Goal: Navigation & Orientation: Find specific page/section

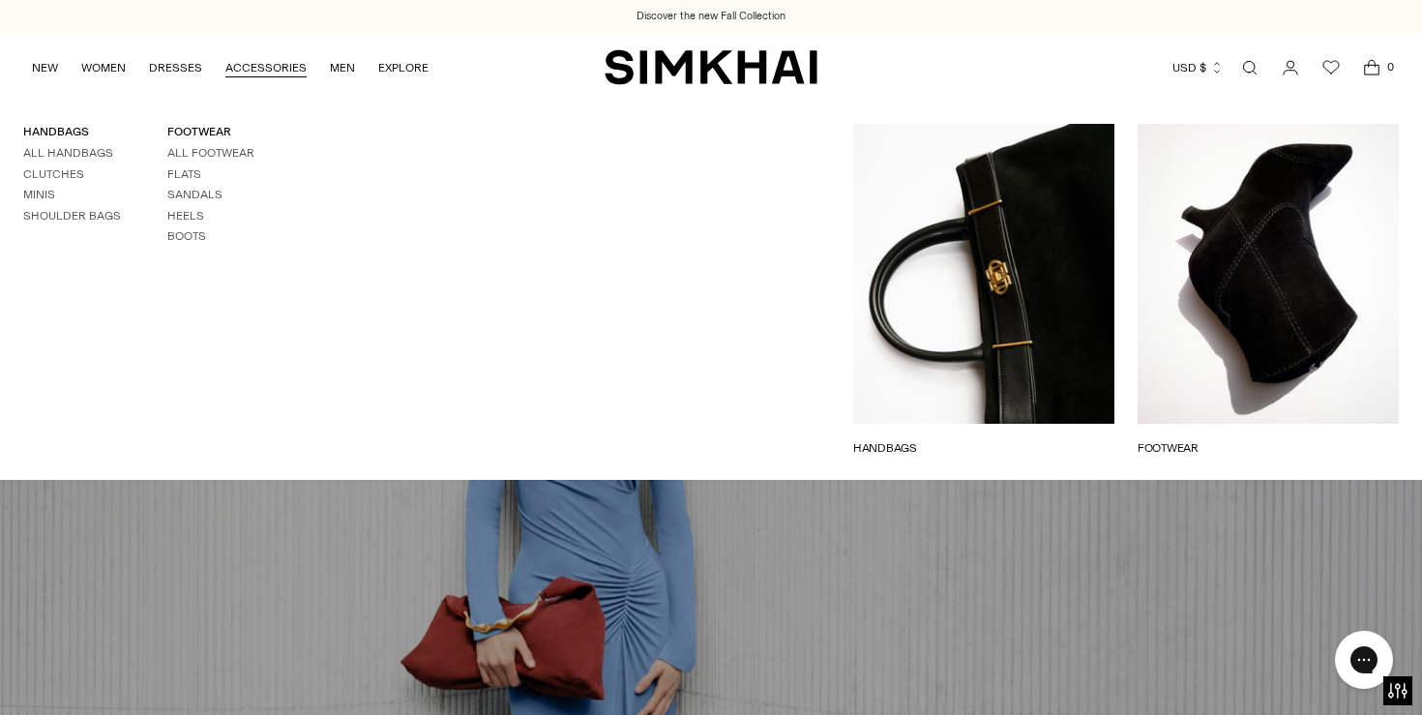
click at [269, 56] on link "ACCESSORIES" at bounding box center [265, 67] width 81 height 43
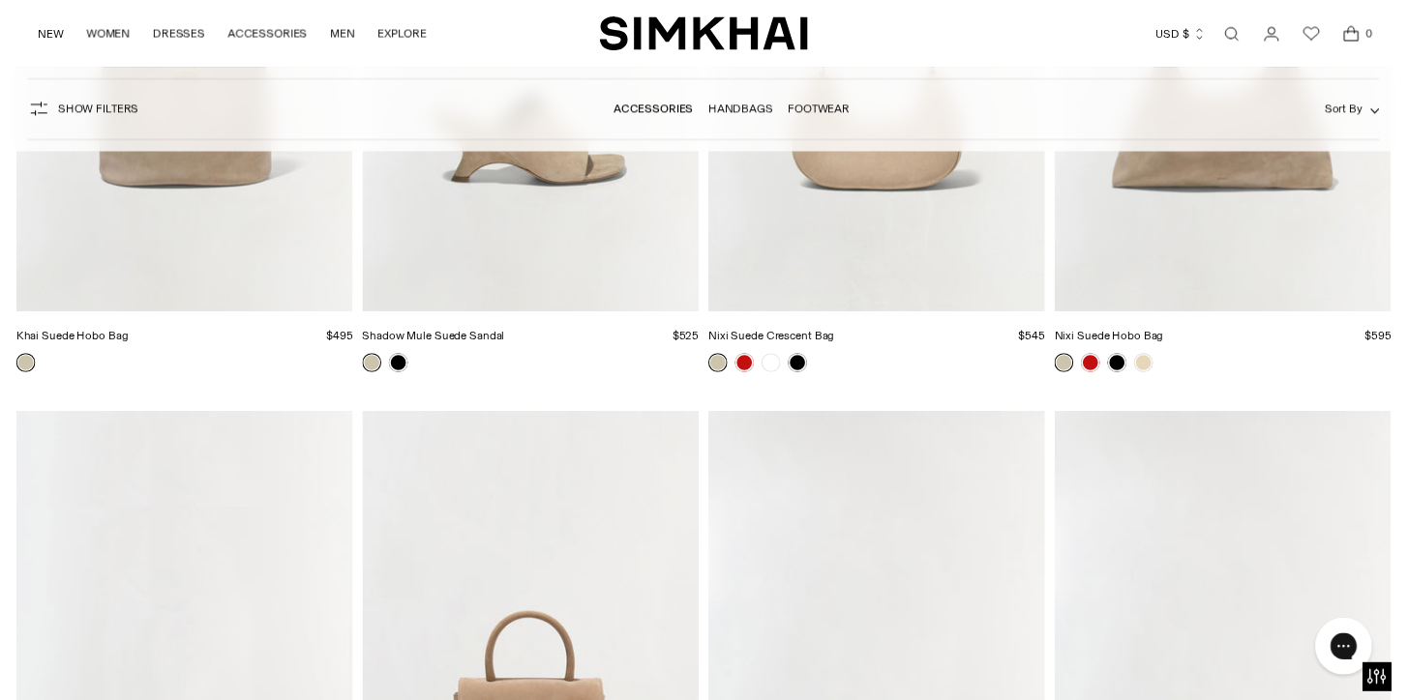
scroll to position [8708, 0]
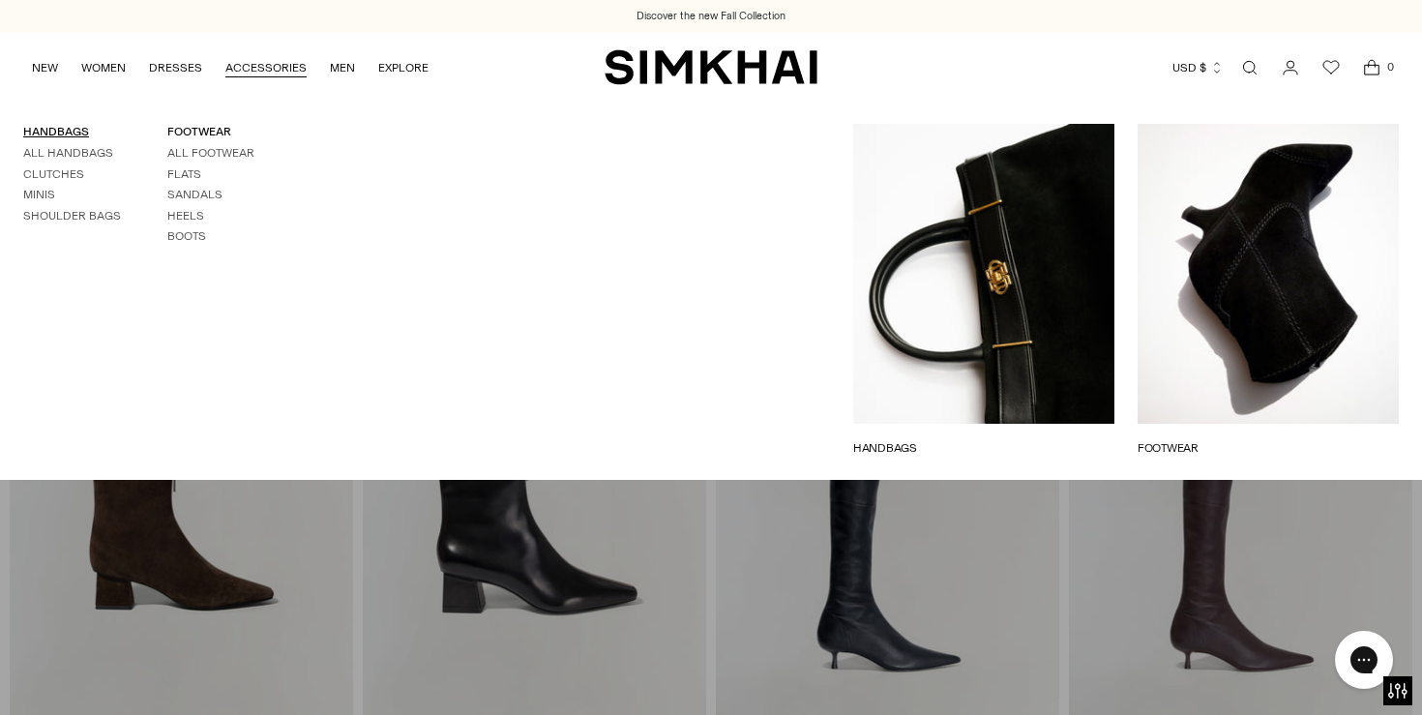
click at [55, 128] on link "HANDBAGS" at bounding box center [56, 132] width 66 height 14
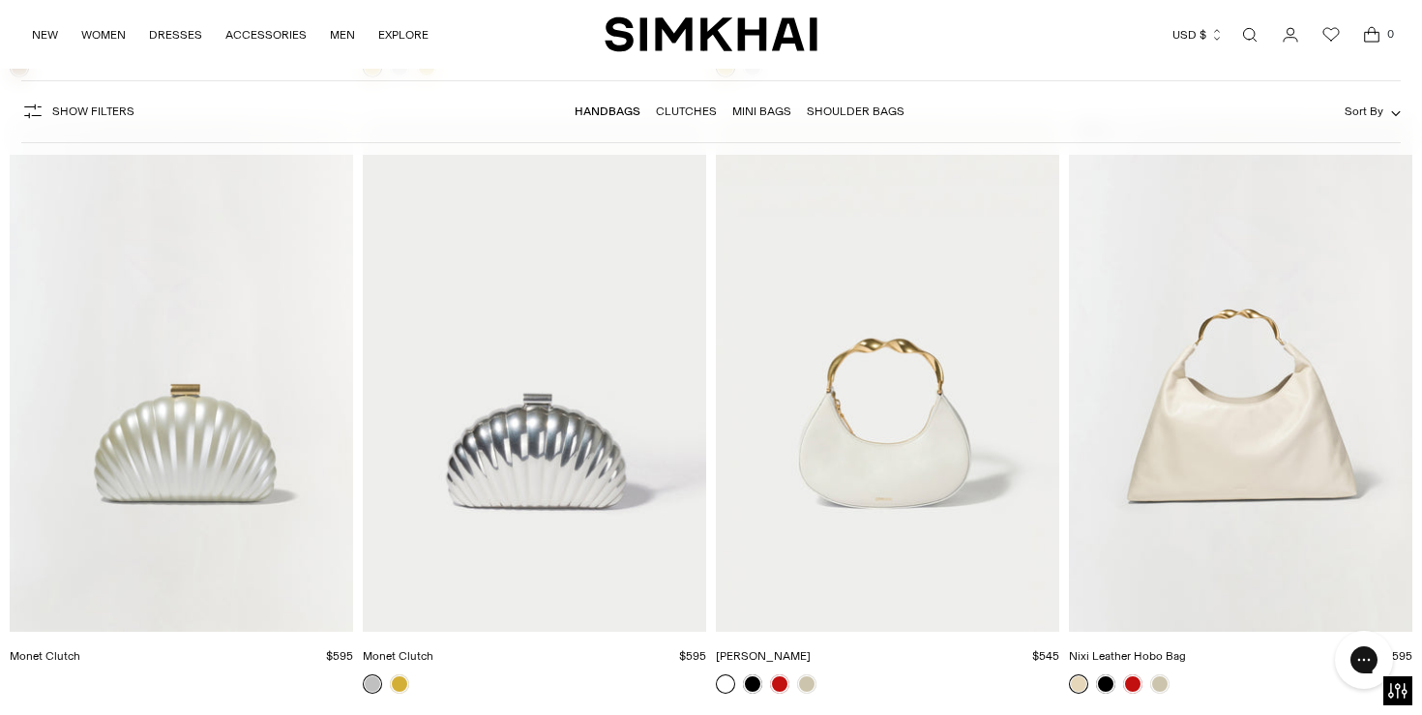
scroll to position [4190, 0]
